Goal: Information Seeking & Learning: Learn about a topic

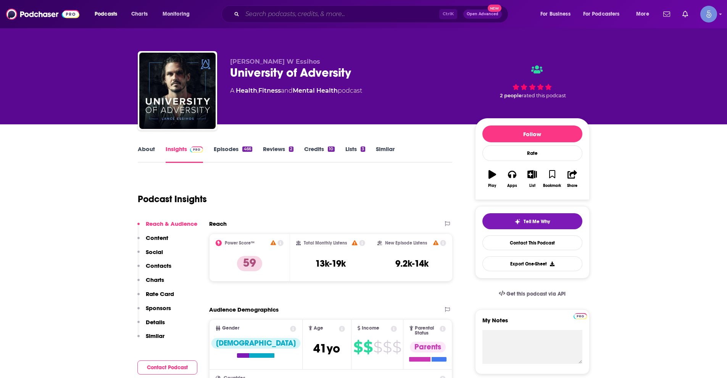
click at [323, 10] on input "Search podcasts, credits, & more..." at bounding box center [340, 14] width 197 height 12
click at [305, 13] on input "Search podcasts, credits, & more..." at bounding box center [340, 14] width 197 height 12
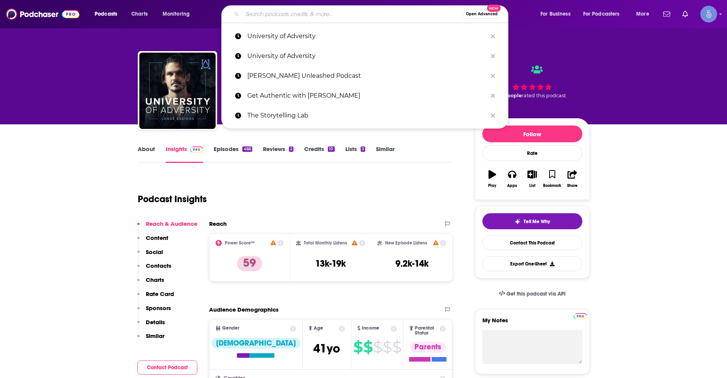
paste input "Hidden Truths"
type input "Hidden Truths"
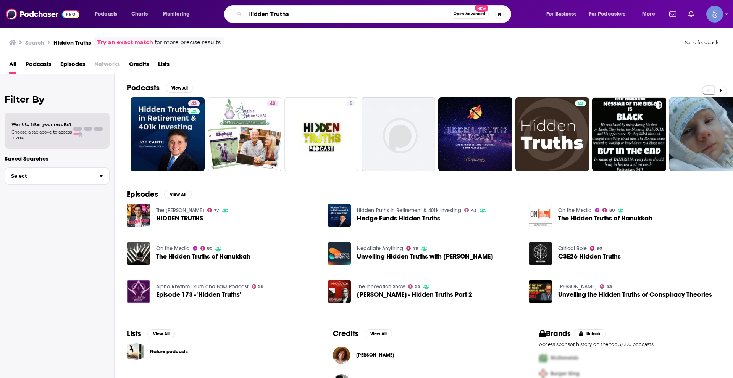
click at [322, 11] on input "Hidden Truths" at bounding box center [347, 14] width 205 height 12
click at [322, 12] on input "Hidden Truths" at bounding box center [347, 14] width 205 height 12
paste input "Resolve Inner Conflict"
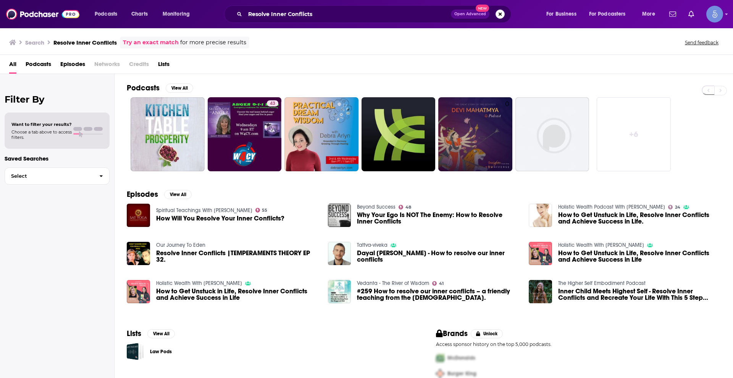
click at [37, 68] on span "Podcasts" at bounding box center [39, 66] width 26 height 16
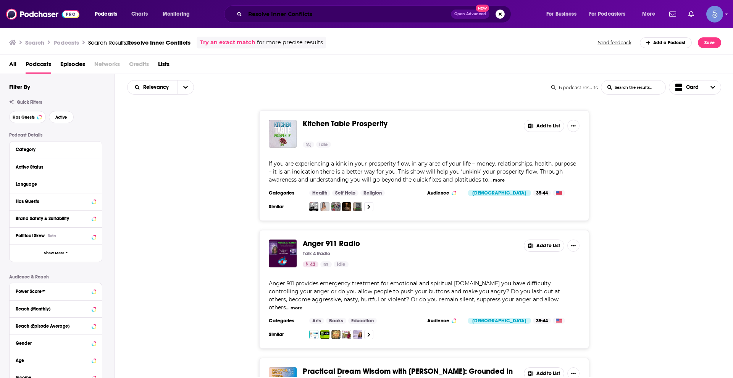
click at [280, 11] on input "Resolve Inner Conflicts" at bounding box center [348, 14] width 206 height 12
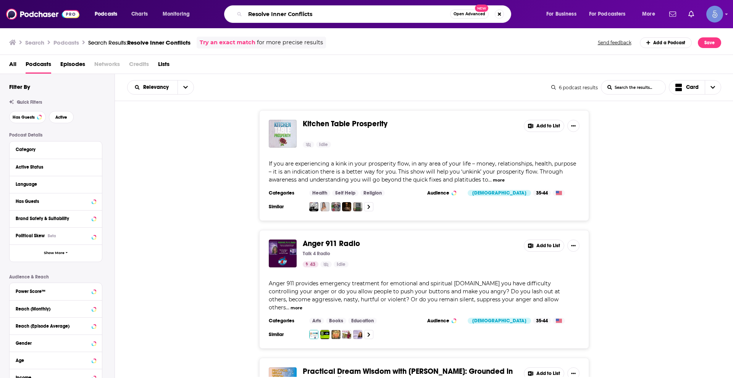
click at [280, 11] on input "Resolve Inner Conflicts" at bounding box center [347, 14] width 205 height 12
paste input "unconsciou"
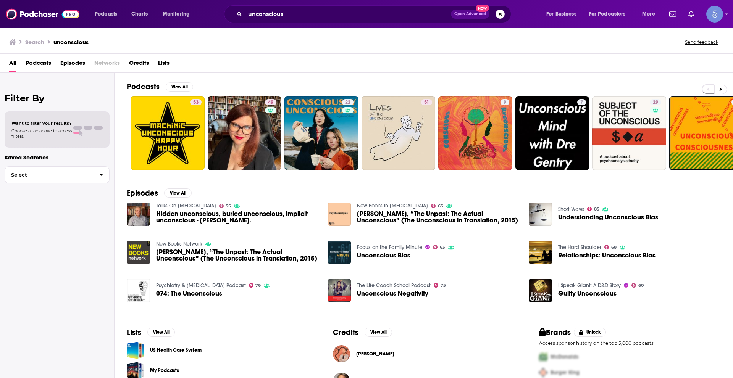
click at [44, 59] on span "Podcasts" at bounding box center [39, 65] width 26 height 16
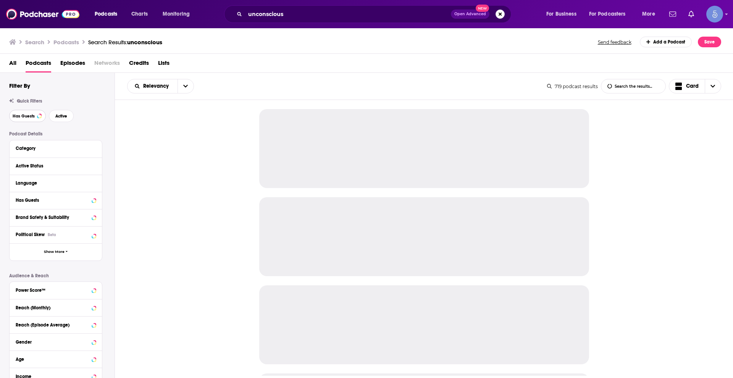
drag, startPoint x: 32, startPoint y: 115, endPoint x: 36, endPoint y: 112, distance: 5.0
click at [32, 115] on span "Has Guests" at bounding box center [24, 116] width 22 height 4
click at [61, 114] on span "Active" at bounding box center [61, 116] width 12 height 4
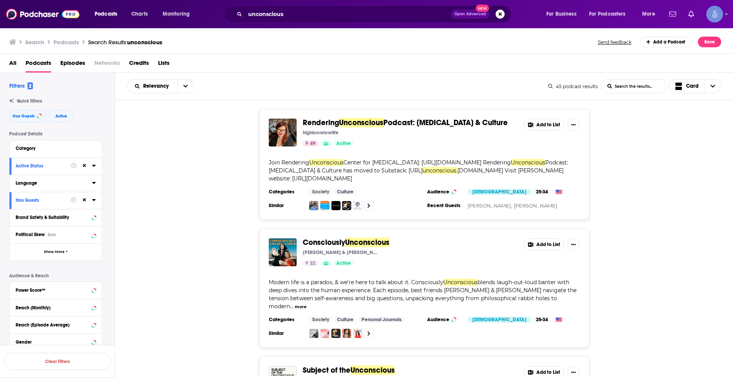
click at [92, 181] on icon at bounding box center [94, 183] width 4 height 6
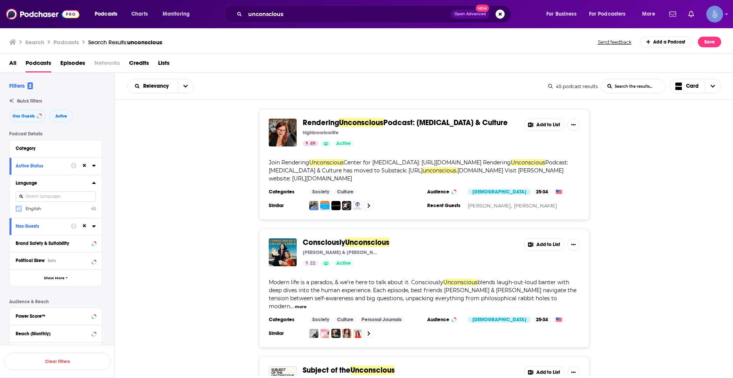
click at [21, 208] on icon at bounding box center [18, 209] width 5 height 5
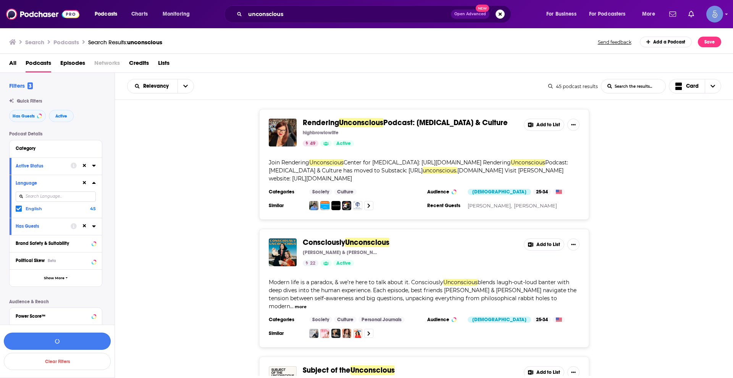
click at [59, 342] on icon "button" at bounding box center [57, 341] width 5 height 5
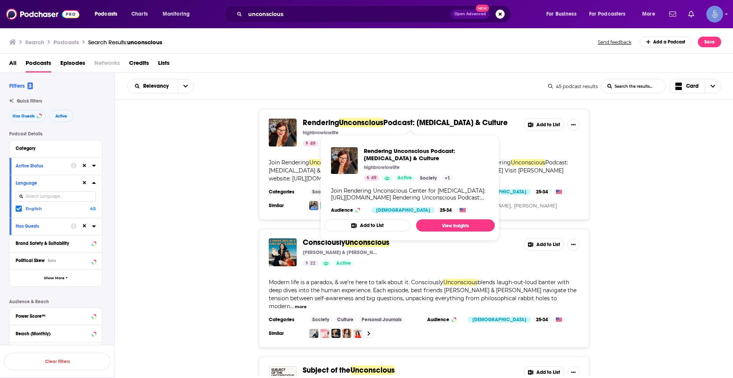
click at [622, 275] on div "Consciously Unconscious [PERSON_NAME] & [PERSON_NAME] 22 Active Add to List Mod…" at bounding box center [424, 288] width 619 height 119
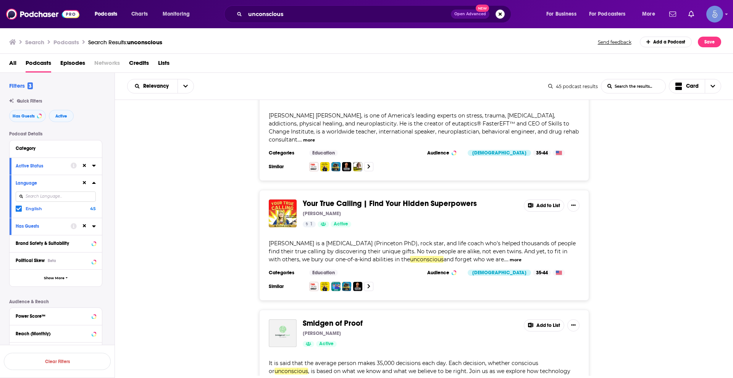
scroll to position [2749, 0]
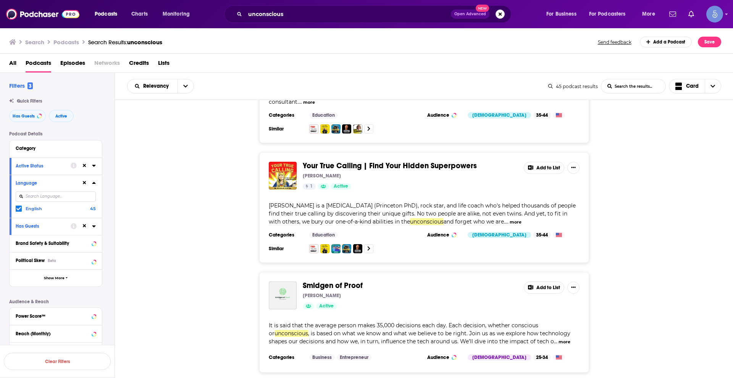
click at [217, 280] on div "Smidgen of Proof [PERSON_NAME] Active Add to List It is said that the average p…" at bounding box center [424, 322] width 619 height 101
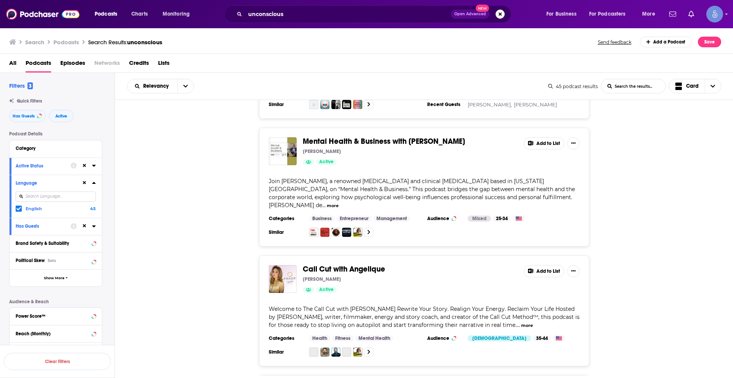
scroll to position [3322, 0]
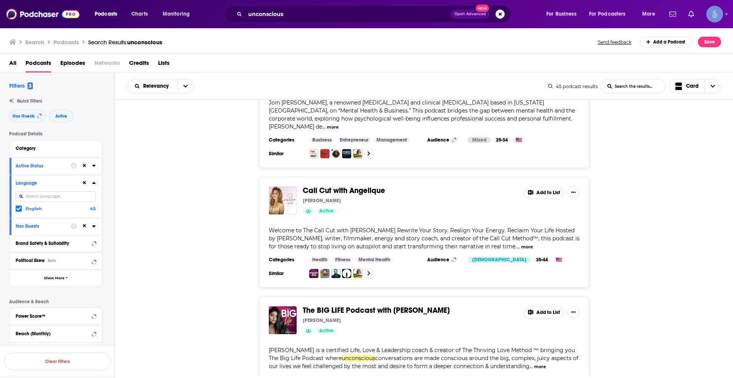
click at [27, 109] on div "Quick Filters Has Guests Active" at bounding box center [61, 111] width 105 height 24
click at [29, 114] on span "Has Guests" at bounding box center [24, 116] width 22 height 4
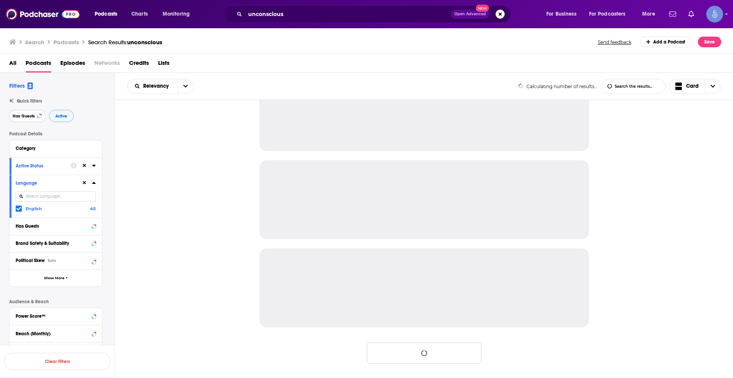
scroll to position [654, 0]
click at [71, 112] on button "Active" at bounding box center [61, 116] width 25 height 12
click at [85, 182] on icon at bounding box center [84, 182] width 3 height 3
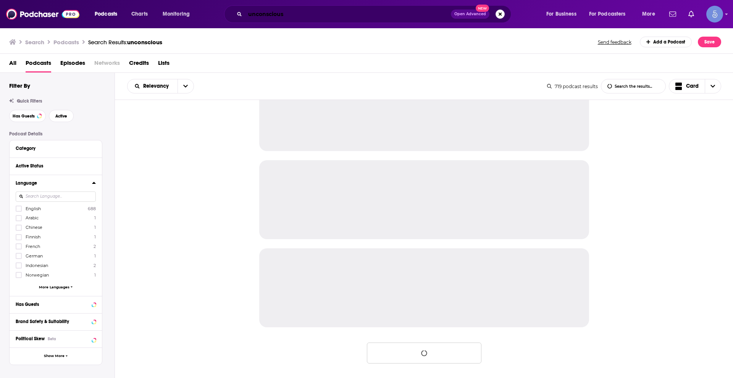
click at [275, 15] on input "unconscious" at bounding box center [348, 14] width 206 height 12
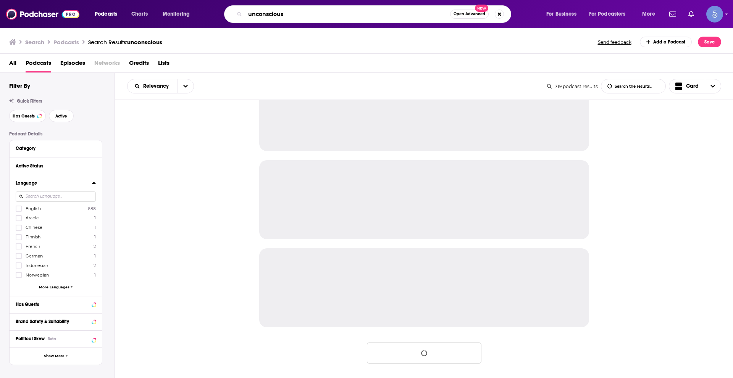
click at [275, 15] on input "unconscious" at bounding box center [347, 14] width 205 height 12
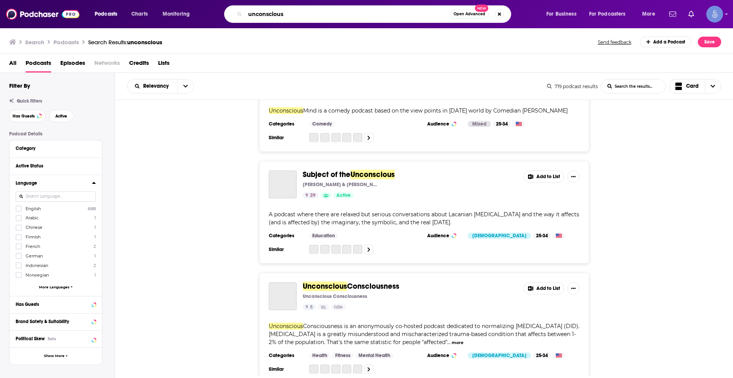
scroll to position [2191, 0]
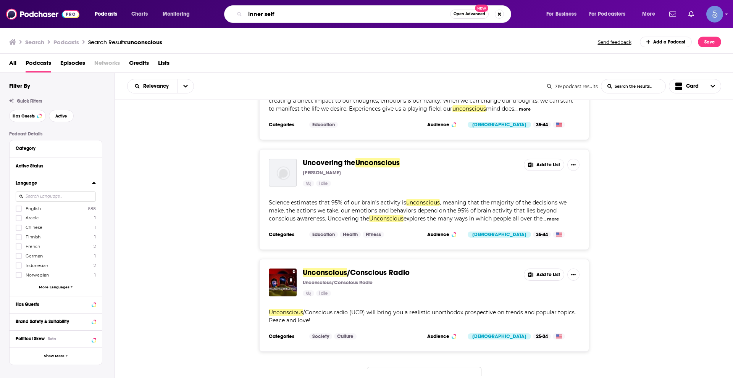
type input "inner self"
